Goal: Transaction & Acquisition: Download file/media

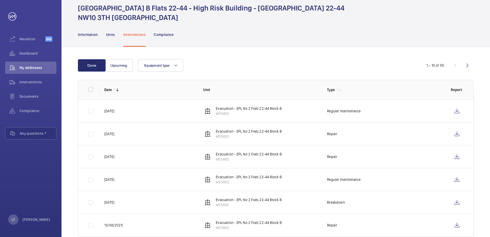
scroll to position [51, 0]
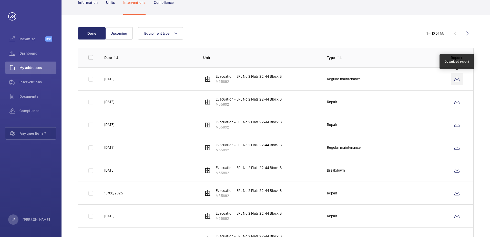
click at [454, 82] on wm-front-icon-button at bounding box center [457, 79] width 12 height 12
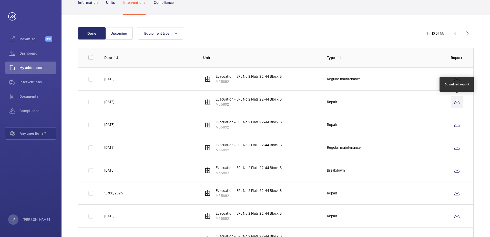
click at [458, 104] on wm-front-icon-button at bounding box center [457, 102] width 12 height 12
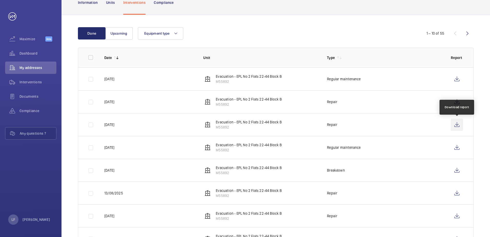
click at [452, 122] on wm-front-icon-button at bounding box center [457, 124] width 12 height 12
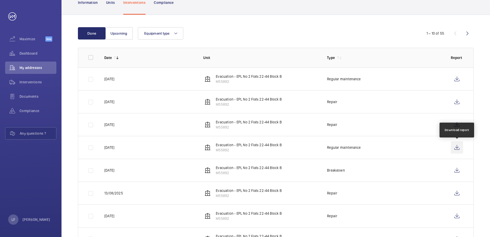
click at [456, 148] on wm-front-icon-button at bounding box center [457, 147] width 12 height 12
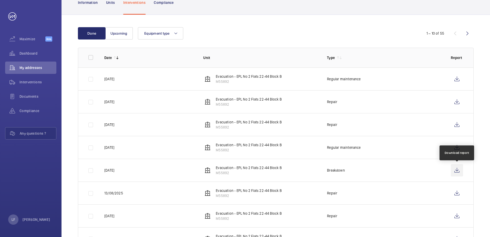
click at [457, 172] on wm-front-icon-button at bounding box center [457, 170] width 12 height 12
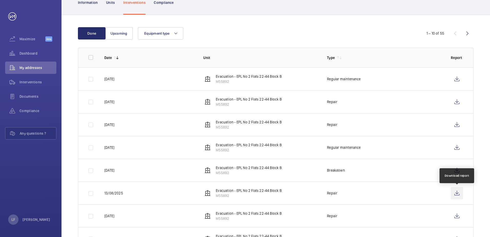
click at [456, 194] on wm-front-icon-button at bounding box center [457, 193] width 12 height 12
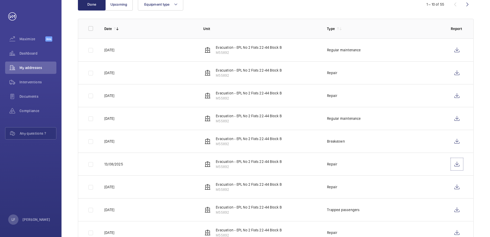
scroll to position [123, 0]
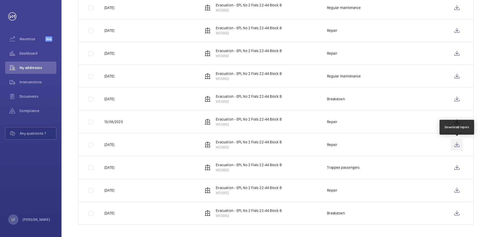
click at [455, 145] on wm-front-icon-button at bounding box center [457, 144] width 12 height 12
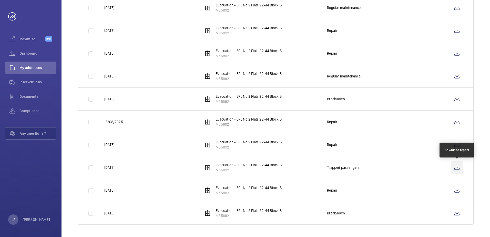
click at [453, 169] on wm-front-icon-button at bounding box center [457, 167] width 12 height 12
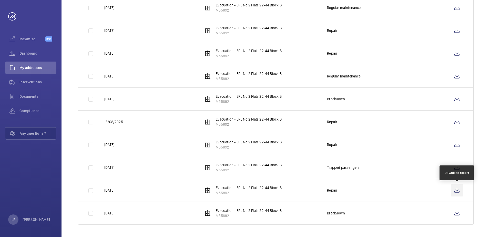
click at [459, 192] on wm-front-icon-button at bounding box center [457, 190] width 12 height 12
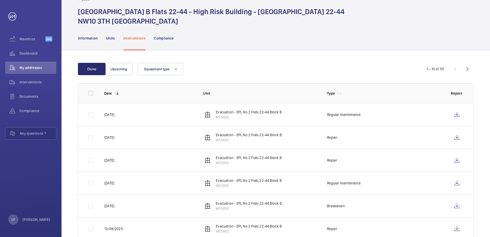
scroll to position [51, 0]
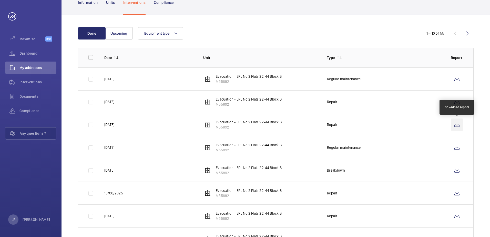
click at [456, 126] on wm-front-icon-button at bounding box center [457, 124] width 12 height 12
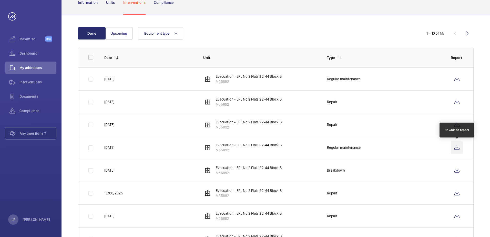
click at [458, 148] on wm-front-icon-button at bounding box center [457, 147] width 12 height 12
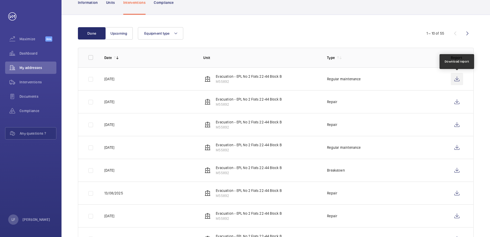
click at [455, 78] on wm-front-icon-button at bounding box center [457, 79] width 12 height 12
